Goal: Use online tool/utility: Utilize a website feature to perform a specific function

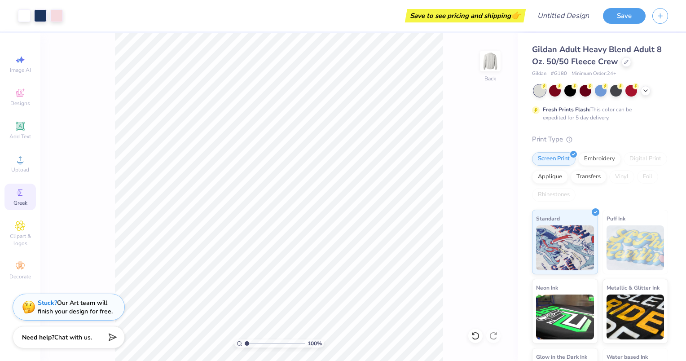
click at [18, 196] on icon at bounding box center [20, 192] width 11 height 11
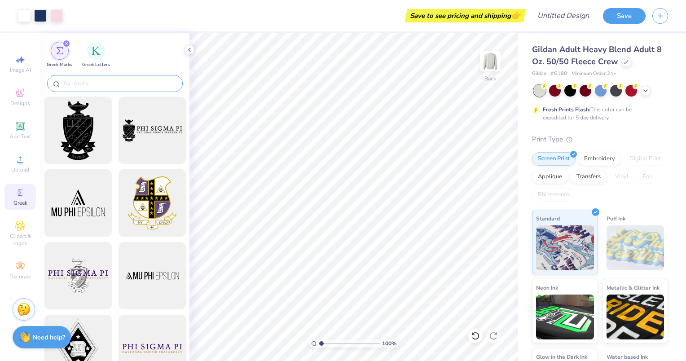
click at [95, 87] on input "text" at bounding box center [119, 83] width 115 height 9
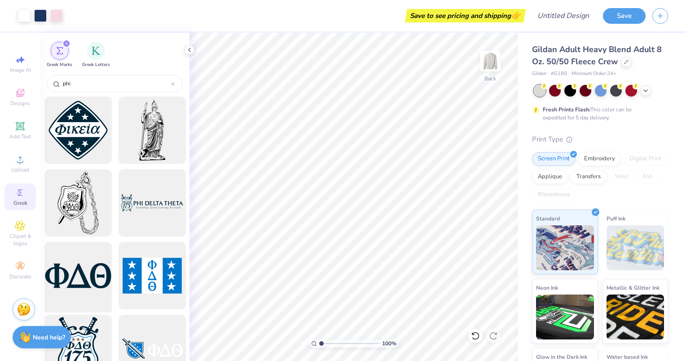
click at [79, 259] on div at bounding box center [78, 276] width 74 height 74
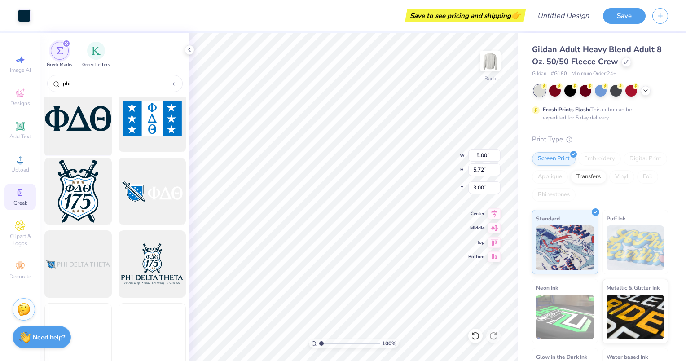
scroll to position [158, 0]
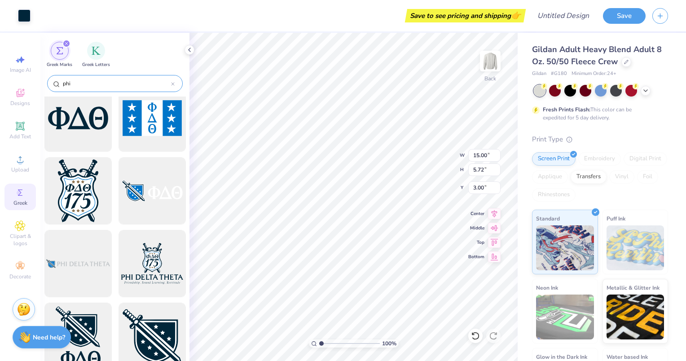
click at [79, 84] on input "phi" at bounding box center [116, 83] width 109 height 9
type input "p"
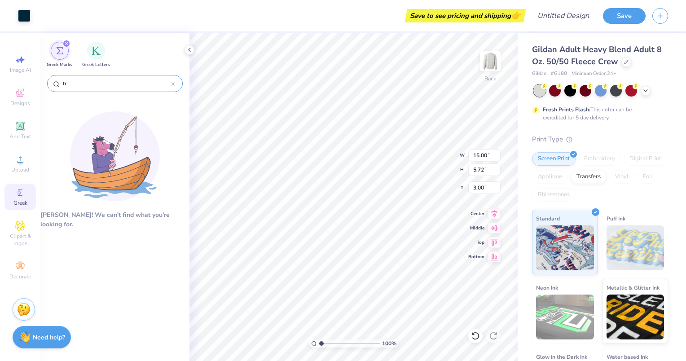
type input "t"
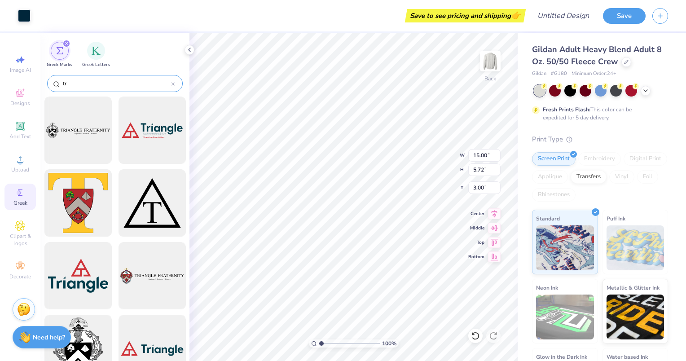
type input "t"
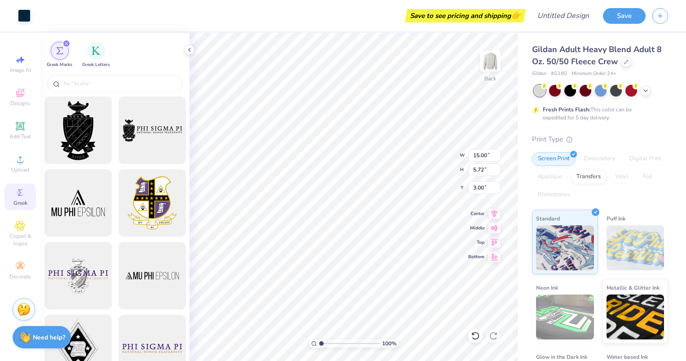
type input "9.18"
type input "3.50"
type input "5.22"
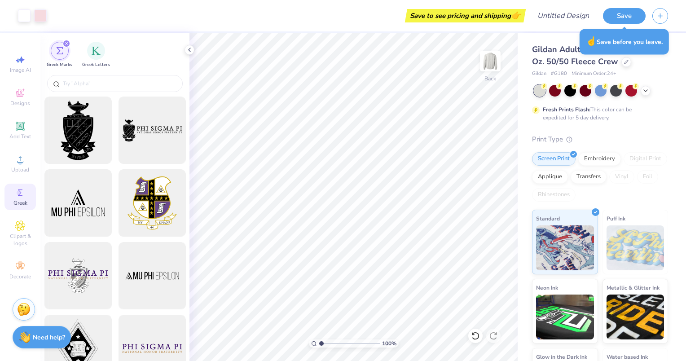
click at [68, 44] on icon "filter for Greek Marks" at bounding box center [67, 44] width 4 height 4
click at [191, 51] on icon at bounding box center [189, 49] width 7 height 7
